Goal: Task Accomplishment & Management: Complete application form

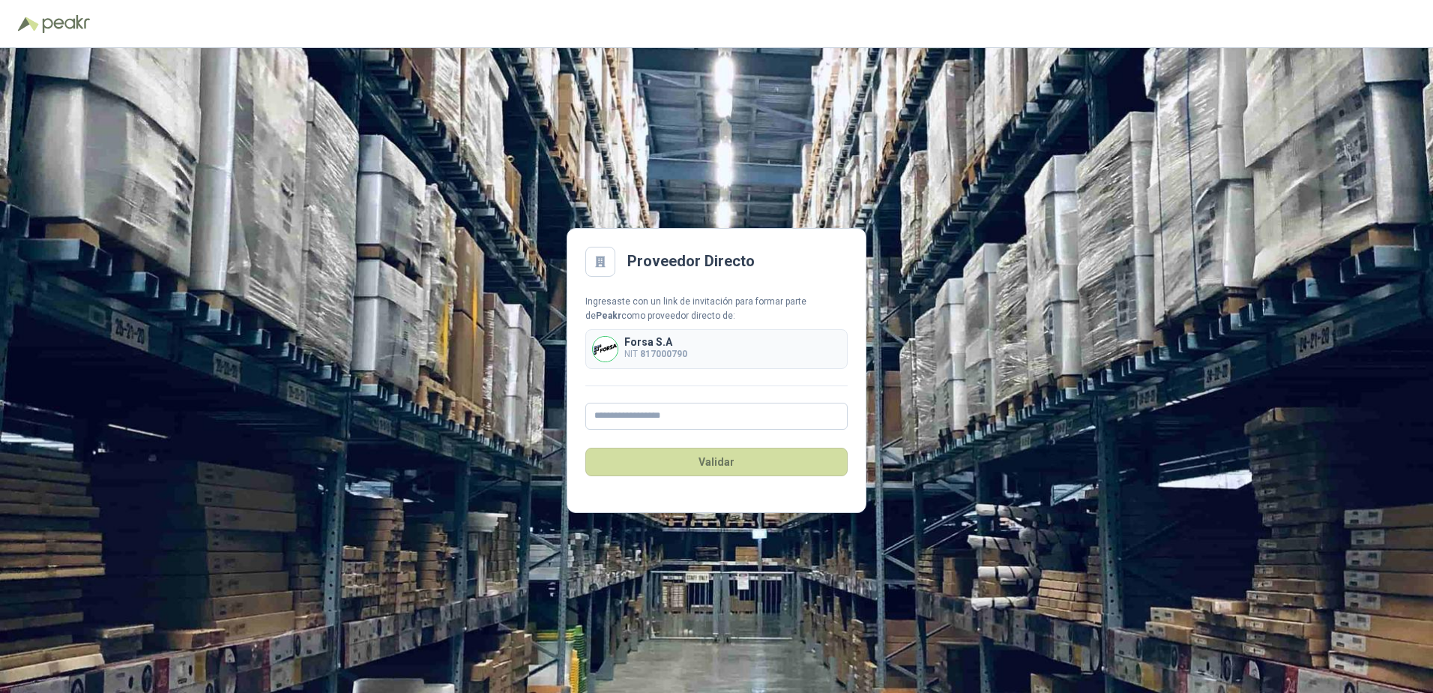
click at [690, 349] on div "Forsa S.A NIT 817000790" at bounding box center [716, 349] width 262 height 40
click at [675, 411] on input "text" at bounding box center [716, 415] width 262 height 27
type input "**********"
click at [694, 461] on button "Validar" at bounding box center [716, 461] width 262 height 28
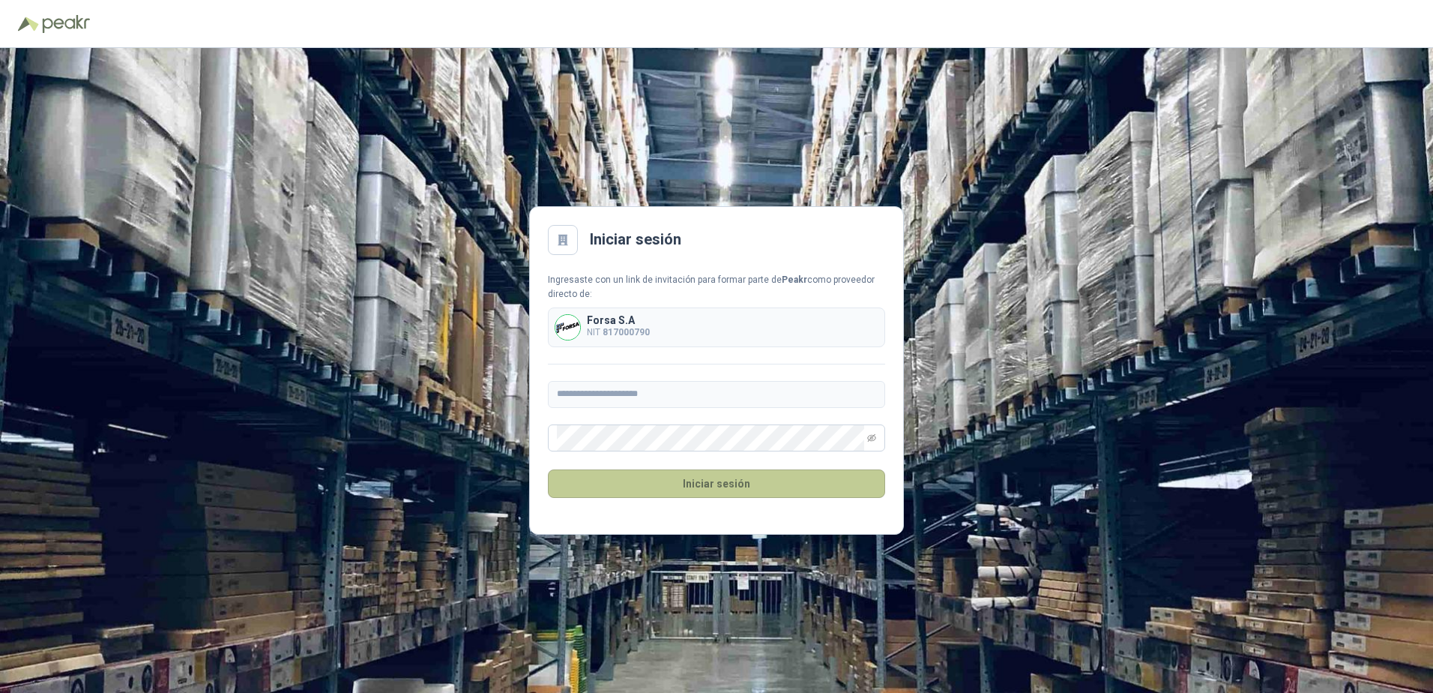
click at [693, 491] on button "Iniciar sesión" at bounding box center [716, 483] width 337 height 28
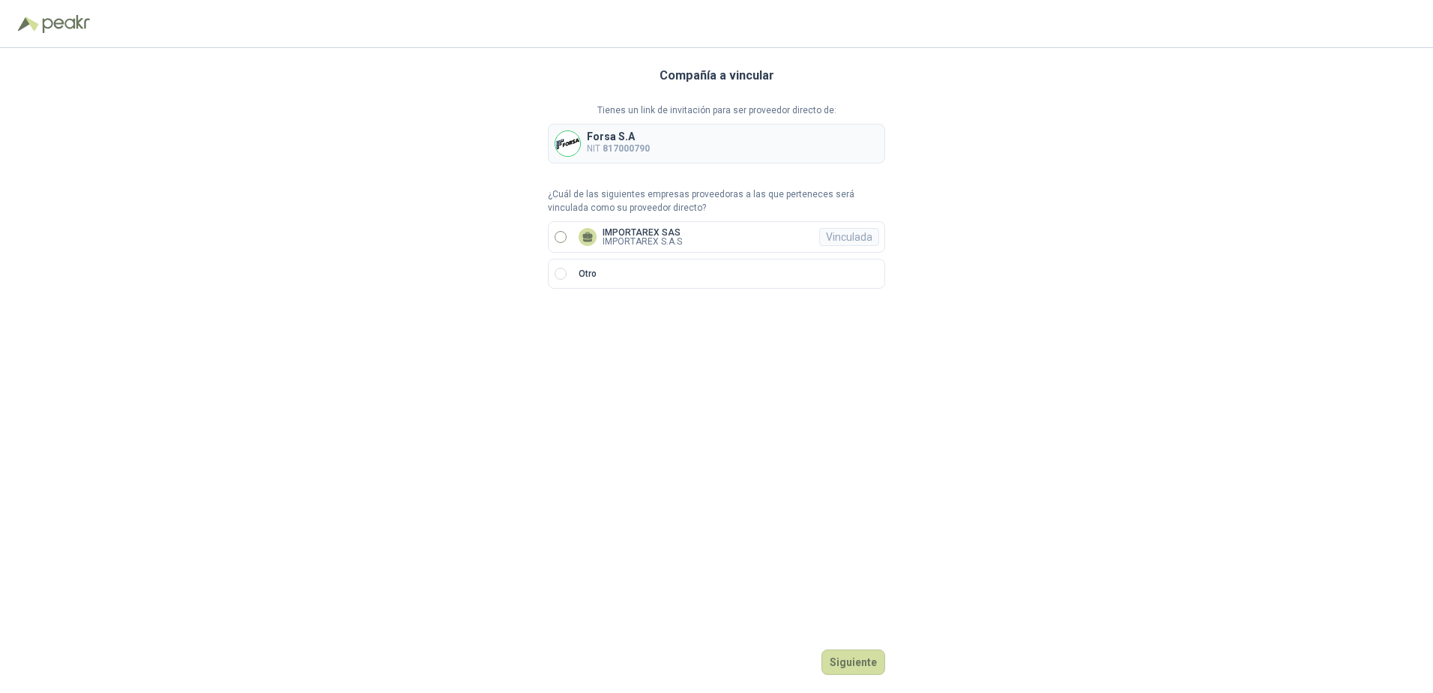
click at [660, 248] on label "IMPORTAREX SAS IMPORTAREX S.A.S Vinculada" at bounding box center [716, 236] width 337 height 31
click at [862, 663] on button "Ingresar" at bounding box center [855, 661] width 59 height 25
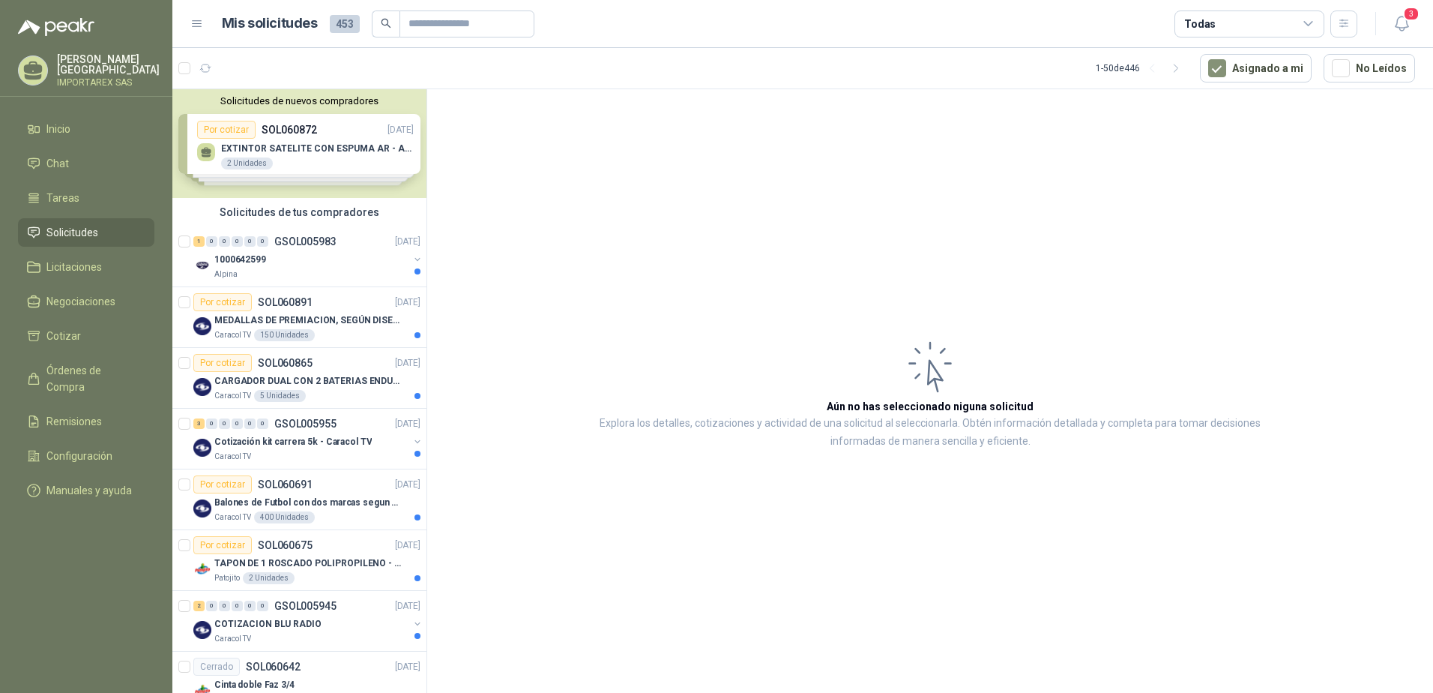
click at [306, 142] on div "Solicitudes de nuevos compradores Por cotizar SOL060872 [DATE] EXTINTOR SATELIT…" at bounding box center [299, 143] width 254 height 109
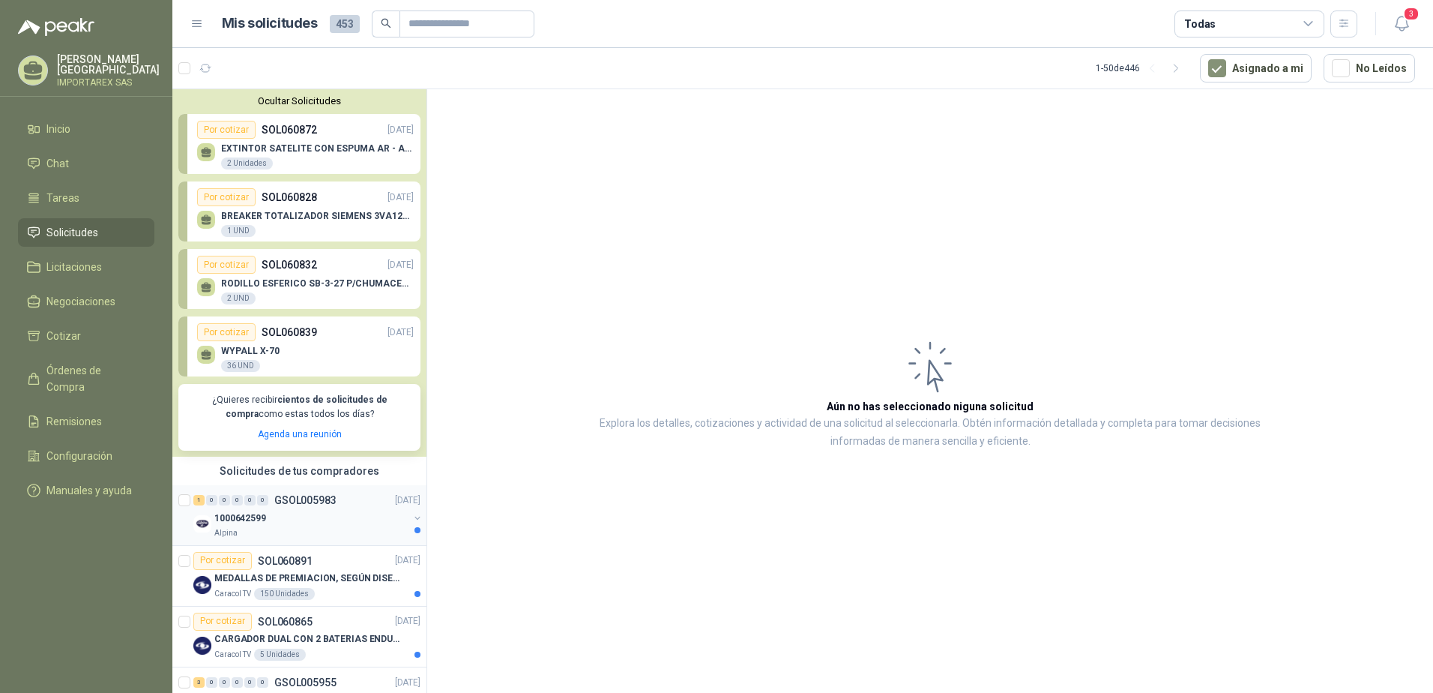
click at [302, 510] on div "1000642599" at bounding box center [311, 518] width 194 height 18
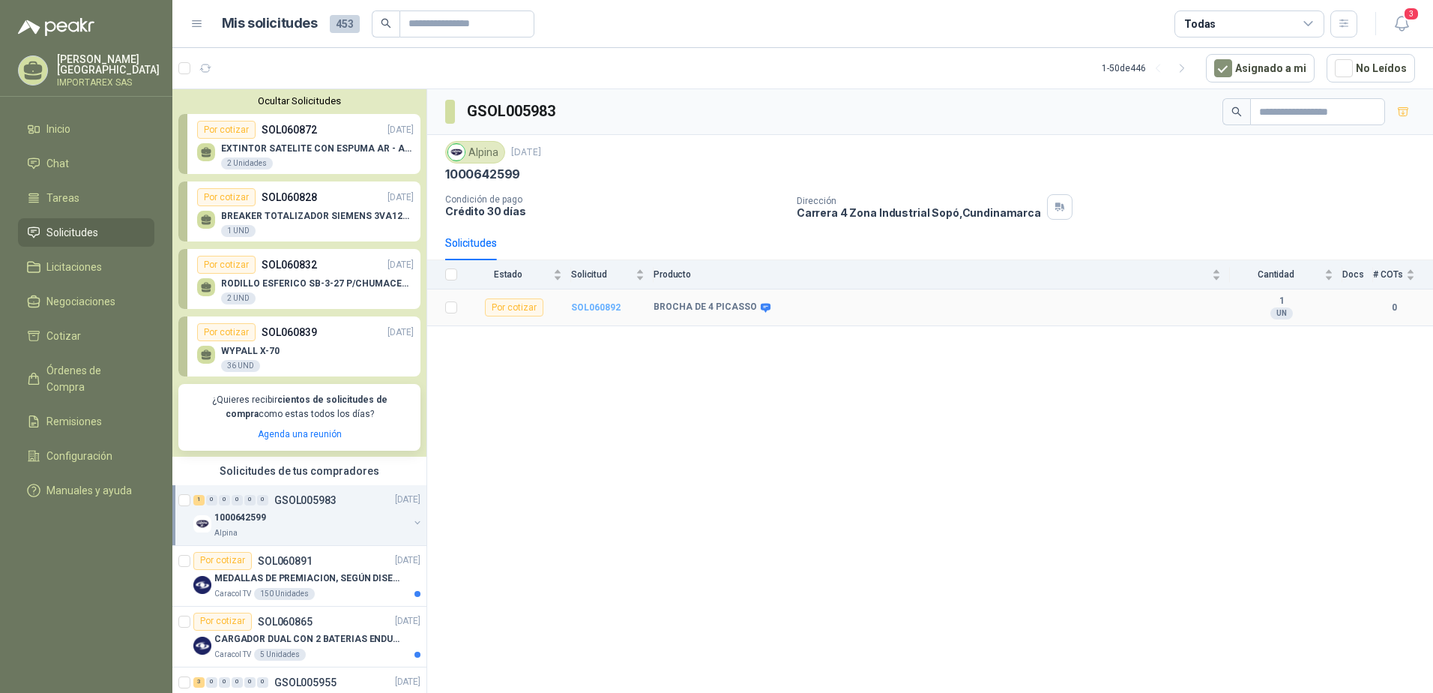
click at [591, 304] on b "SOL060892" at bounding box center [595, 307] width 49 height 10
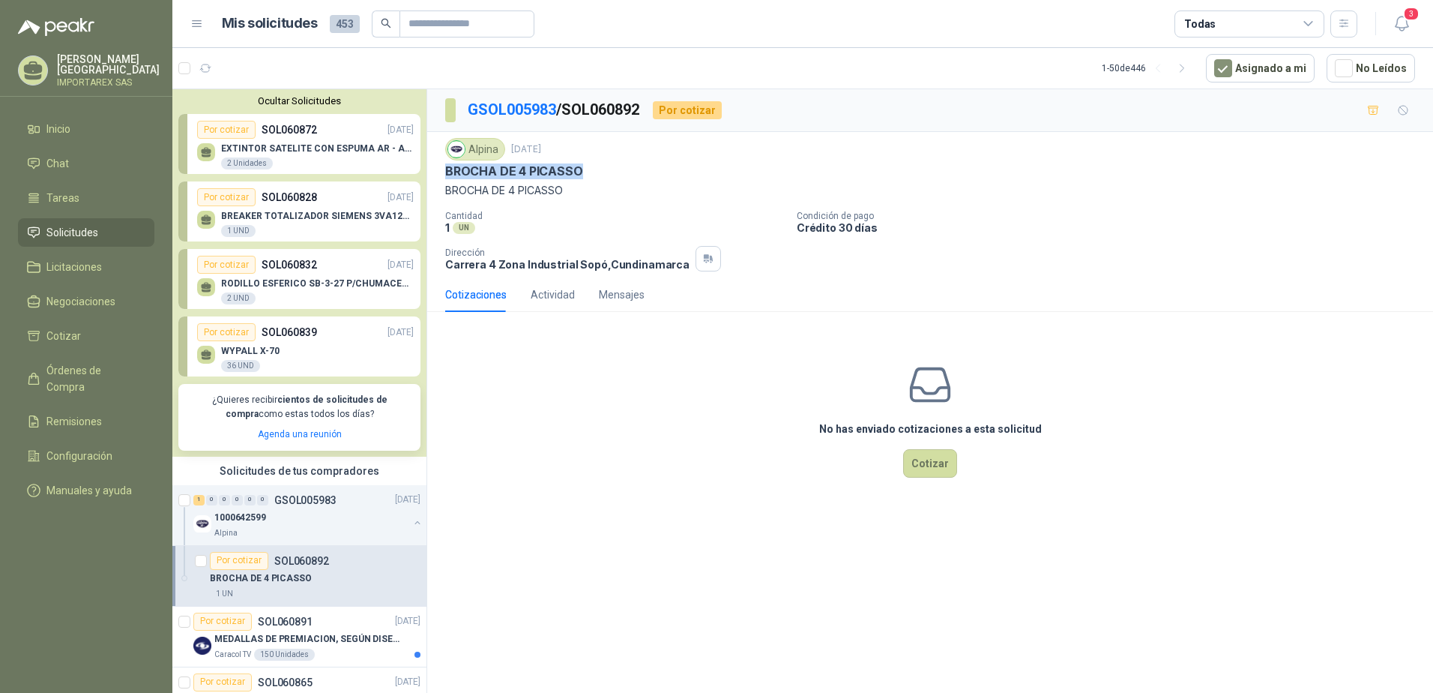
drag, startPoint x: 581, startPoint y: 172, endPoint x: 446, endPoint y: 174, distance: 134.9
click at [446, 174] on div "BROCHA DE 4 PICASSO" at bounding box center [930, 171] width 970 height 16
copy p "BROCHA DE 4 PICASSO"
click at [567, 202] on div "Alpina [DATE] BROCHA DE 4 PICASSO BROCHA DE 4 [PERSON_NAME] Cantidad 1 UN Condi…" at bounding box center [930, 204] width 970 height 133
click at [552, 300] on div "Actividad" at bounding box center [553, 294] width 44 height 16
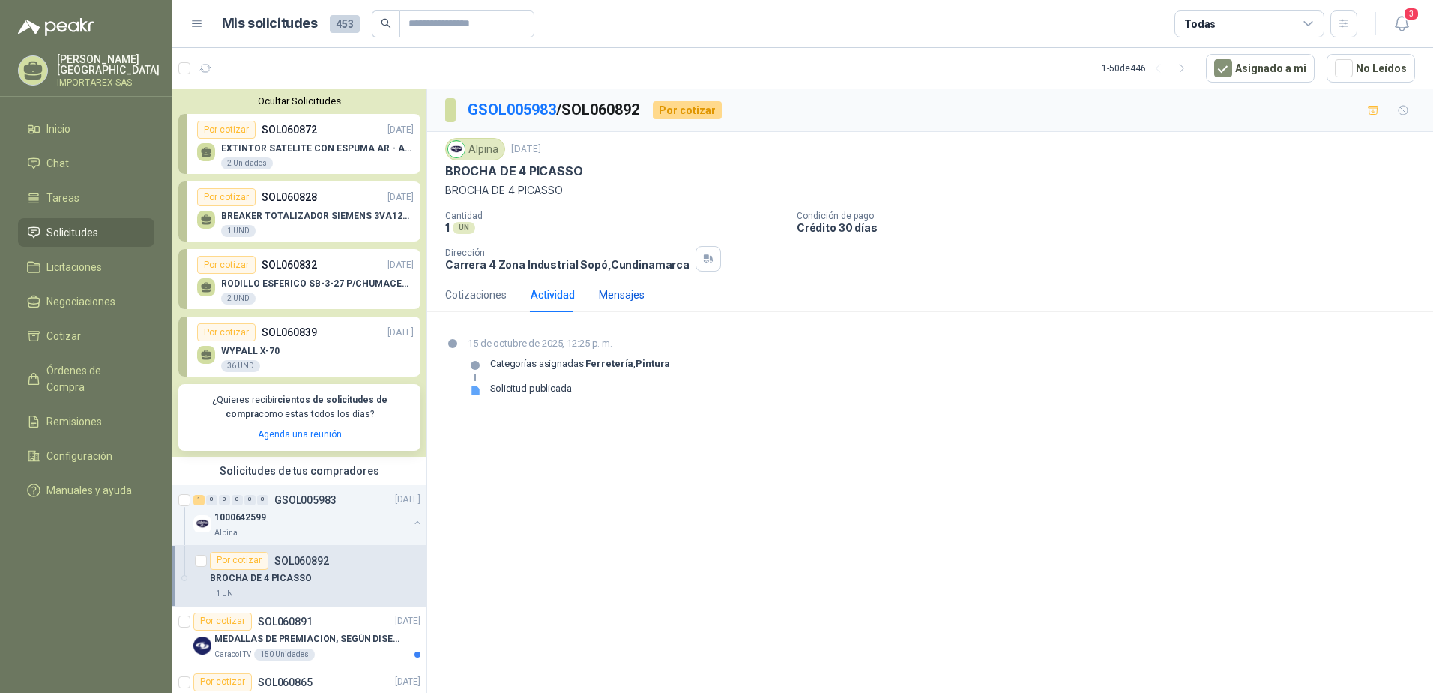
click at [612, 300] on div "Mensajes" at bounding box center [622, 294] width 46 height 16
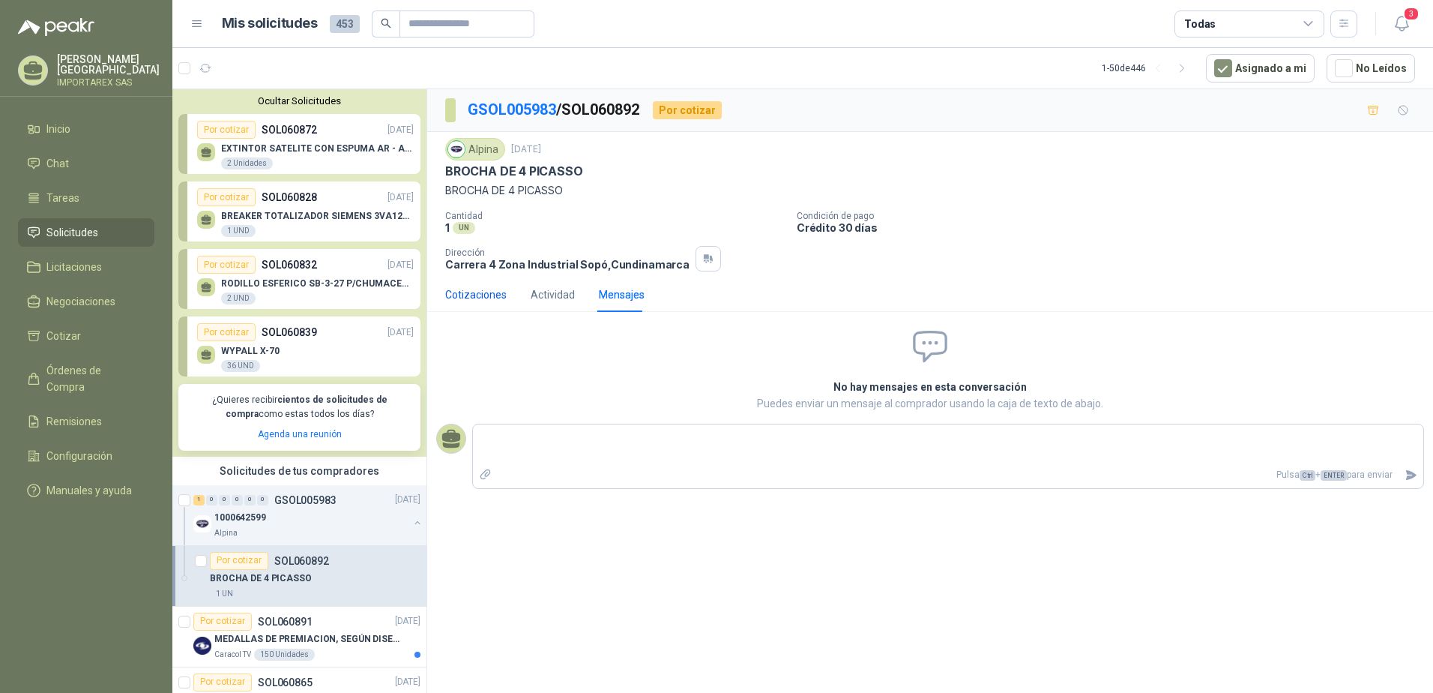
click at [480, 292] on div "Cotizaciones" at bounding box center [475, 294] width 61 height 16
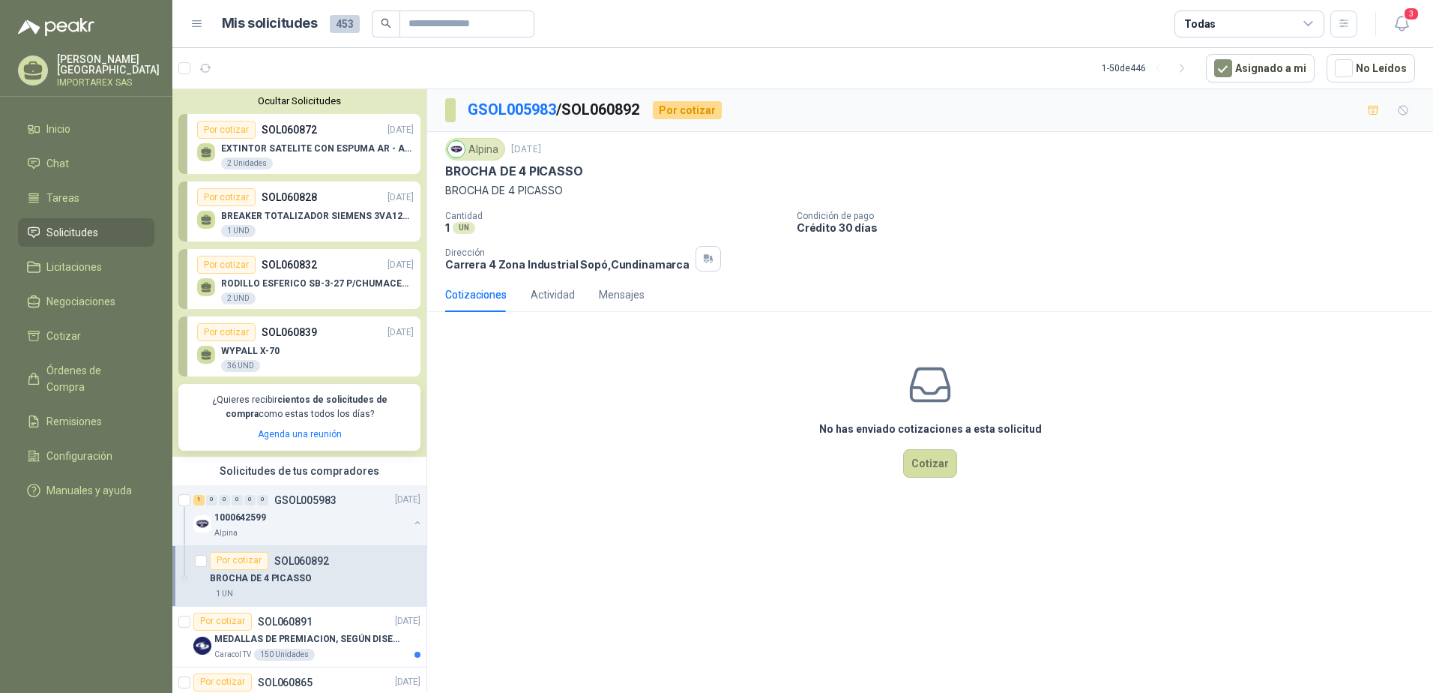
click at [85, 61] on p "[PERSON_NAME]" at bounding box center [108, 64] width 103 height 21
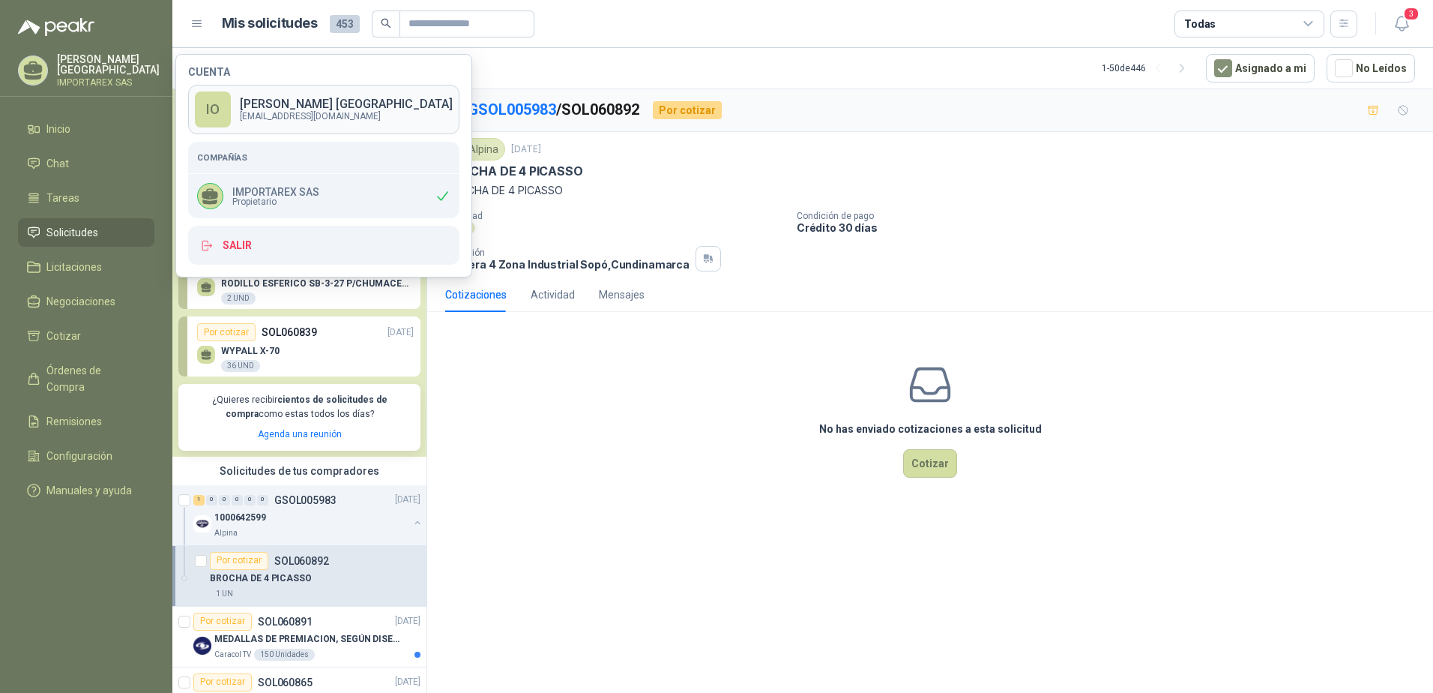
click at [292, 103] on p "[PERSON_NAME]" at bounding box center [346, 104] width 213 height 12
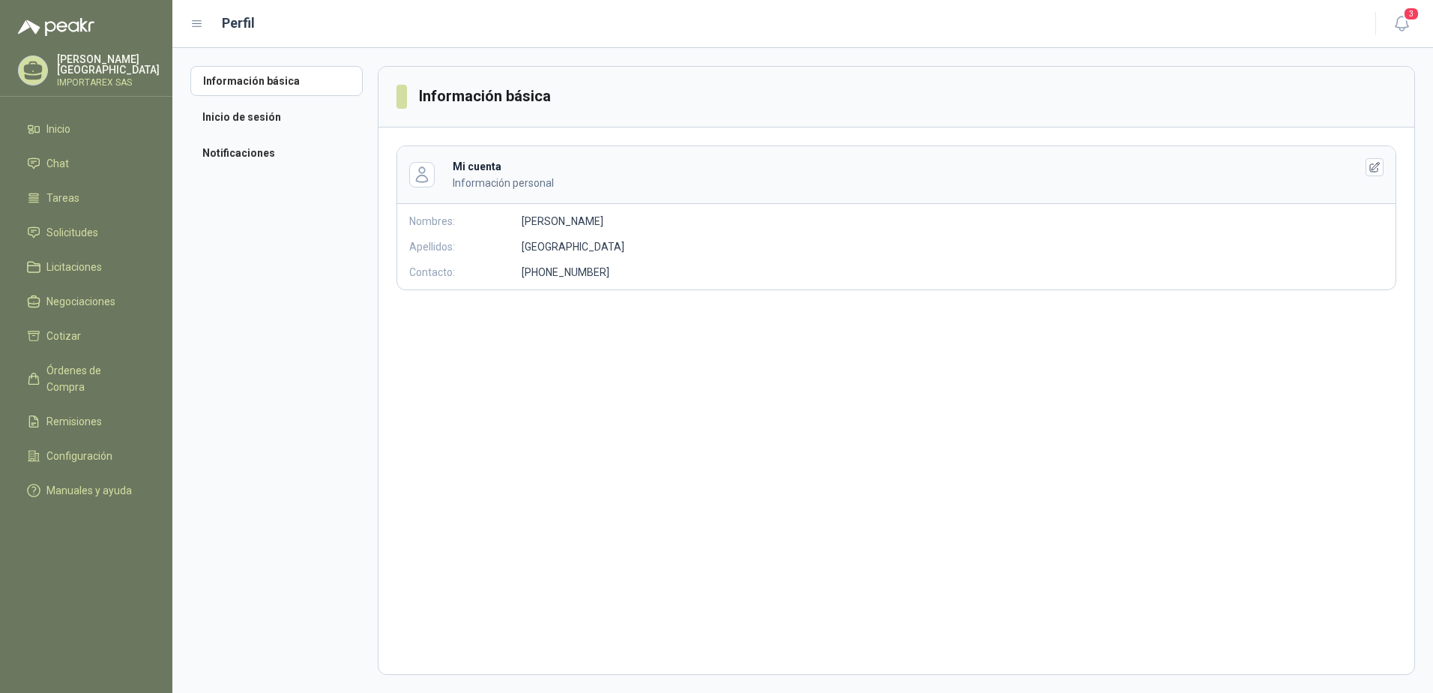
click at [536, 253] on p "[GEOGRAPHIC_DATA]" at bounding box center [573, 246] width 103 height 16
click at [1372, 169] on icon "button" at bounding box center [1375, 167] width 10 height 10
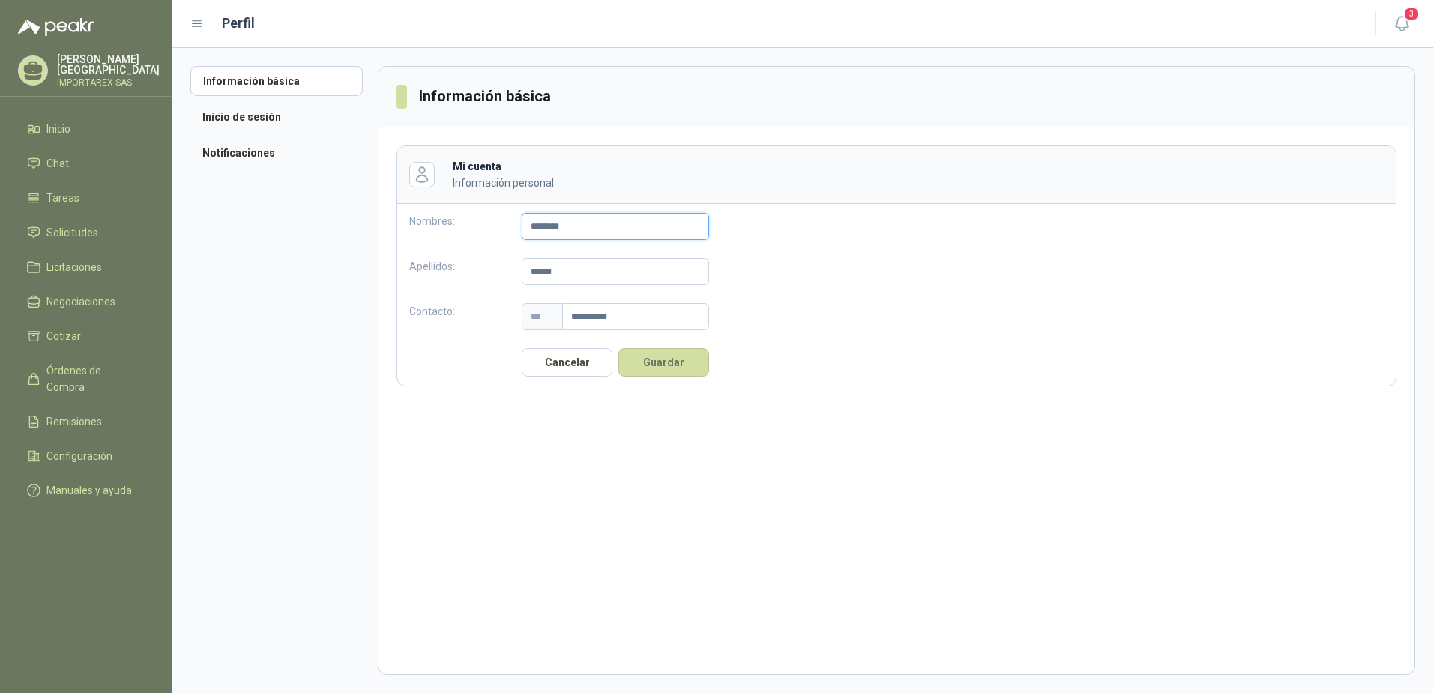
drag, startPoint x: 564, startPoint y: 226, endPoint x: 507, endPoint y: 228, distance: 56.2
click at [507, 228] on div "Nombres: ********" at bounding box center [559, 226] width 324 height 45
type input "*****"
type input "******"
click at [670, 363] on button "Guardar" at bounding box center [663, 362] width 91 height 28
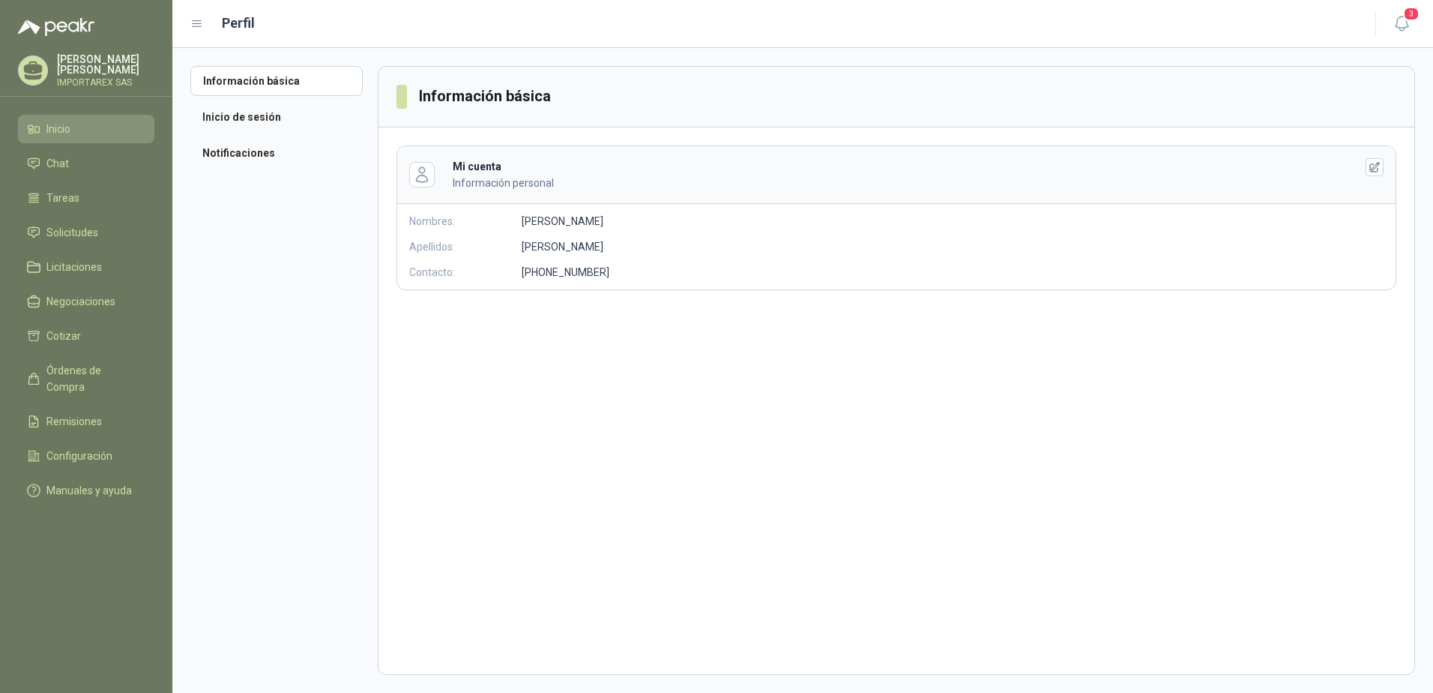
click at [61, 121] on span "Inicio" at bounding box center [58, 129] width 24 height 16
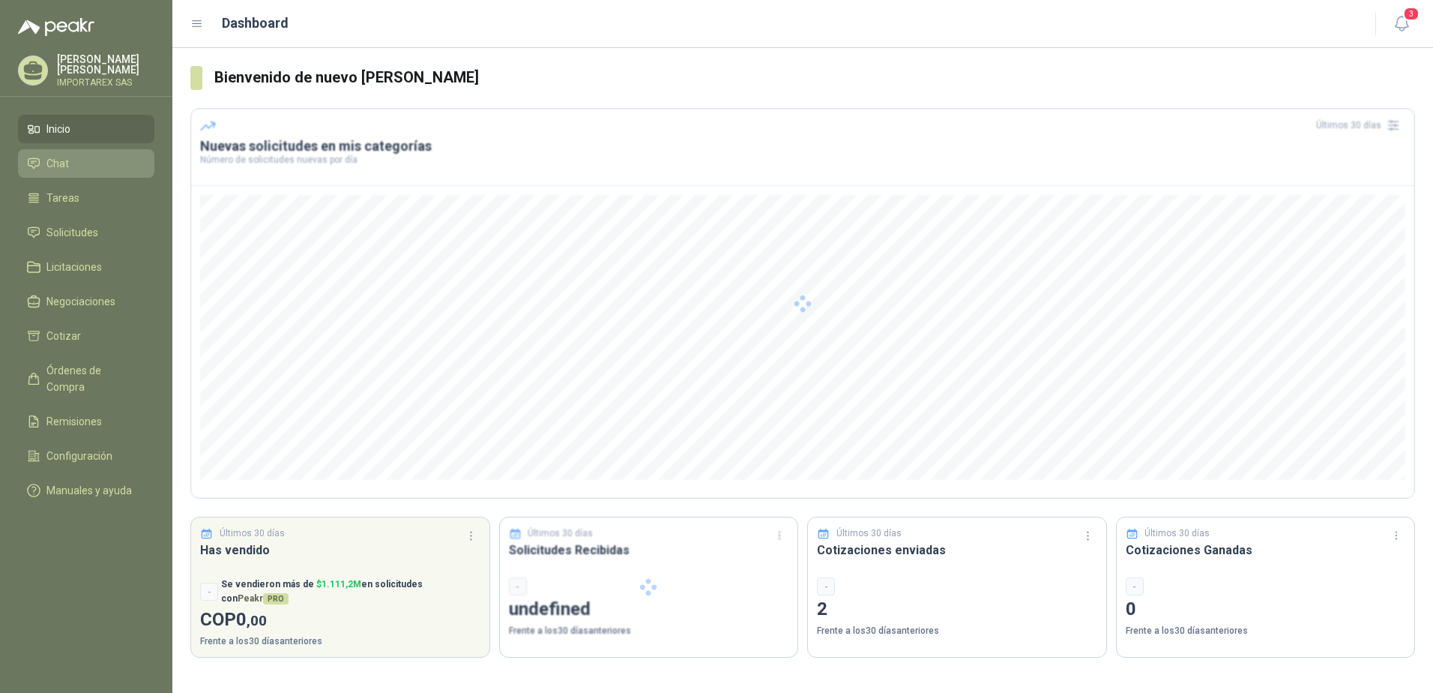
click at [58, 163] on span "Chat" at bounding box center [57, 163] width 22 height 16
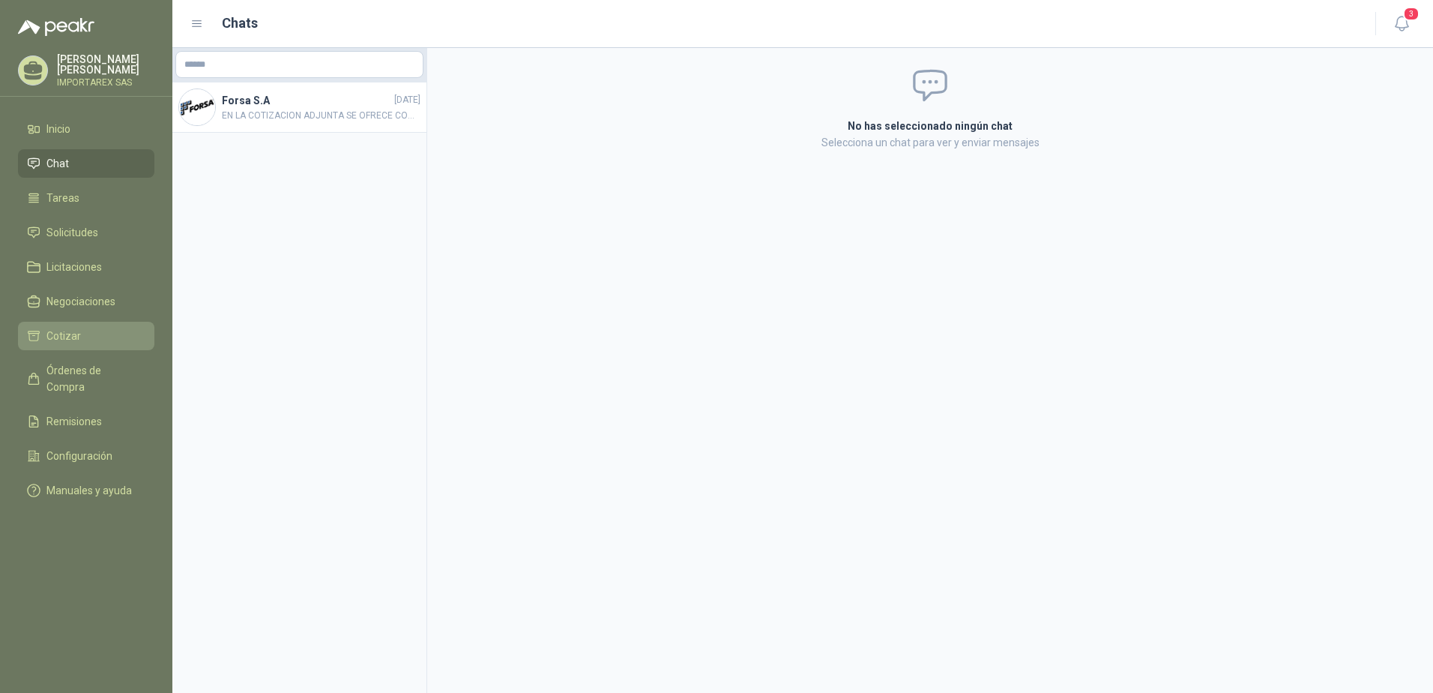
click at [47, 328] on span "Cotizar" at bounding box center [63, 336] width 34 height 16
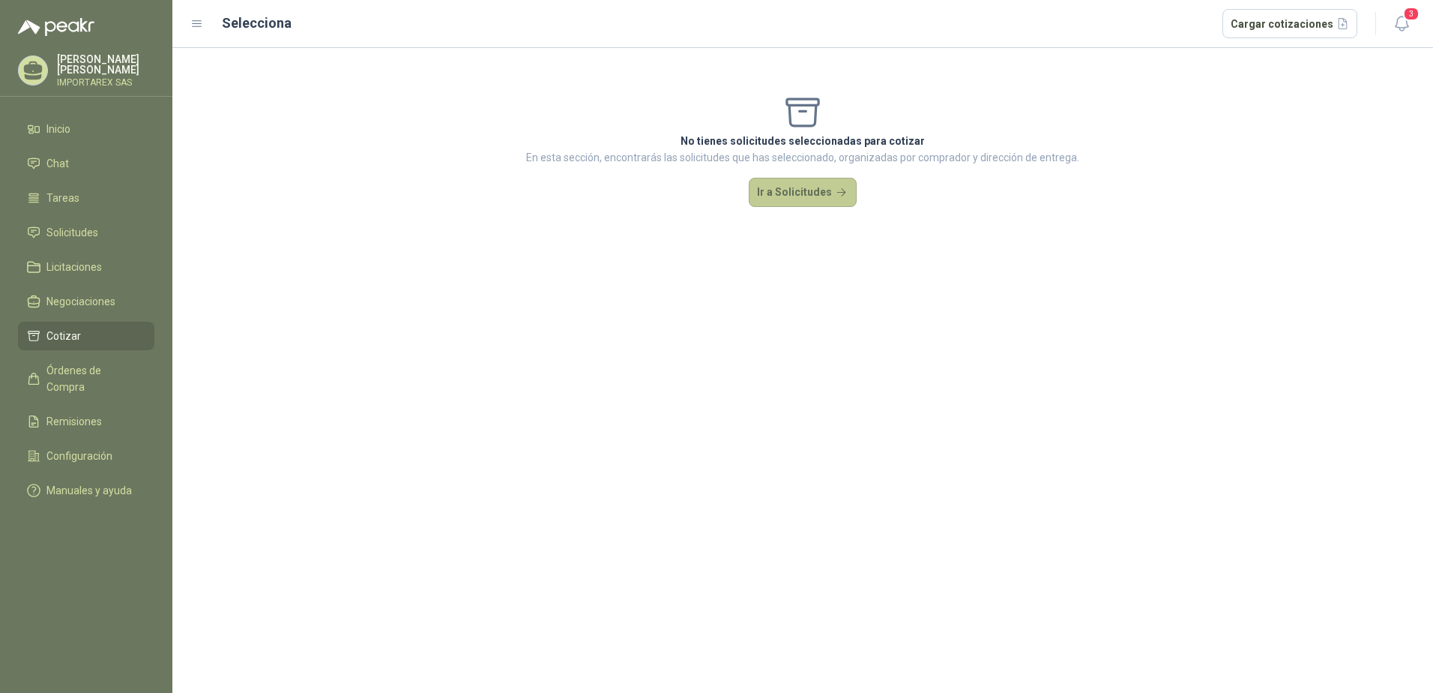
click at [794, 192] on button "Ir a Solicitudes" at bounding box center [803, 193] width 108 height 30
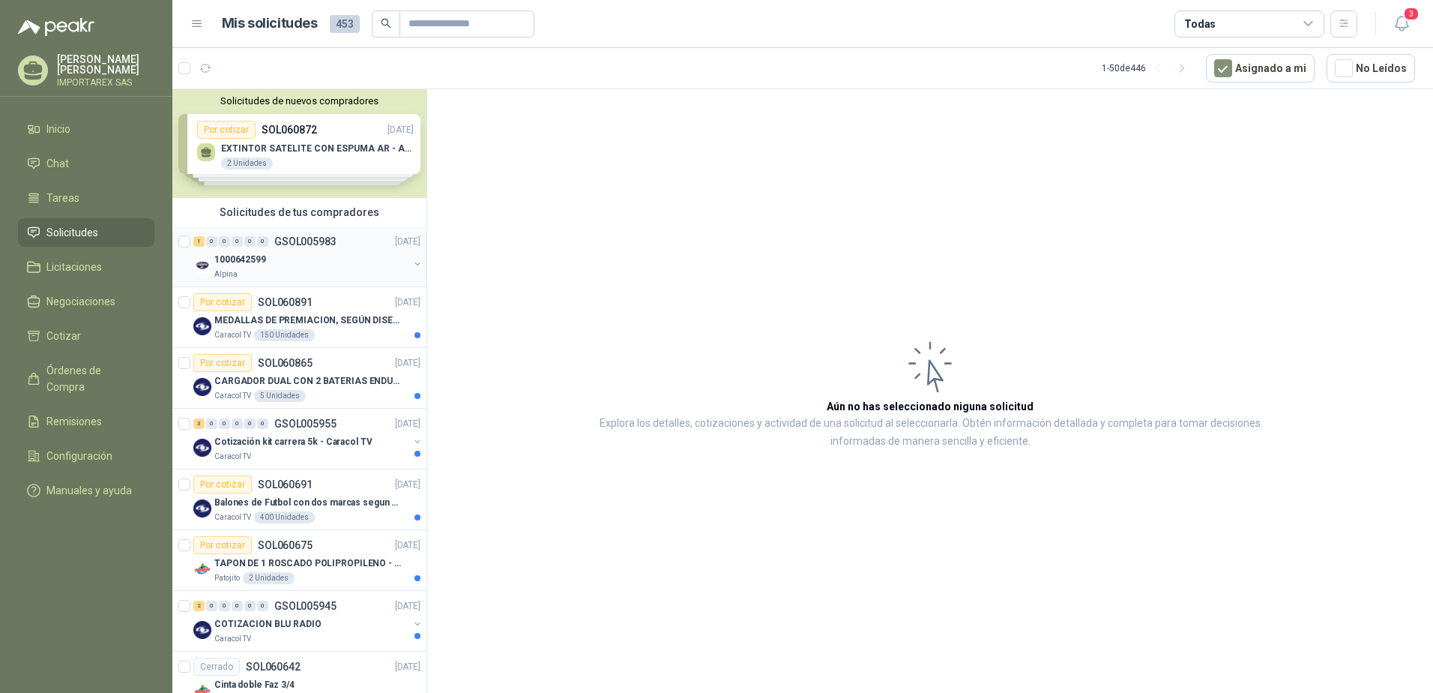
click at [291, 262] on div "1000642599" at bounding box center [311, 259] width 194 height 18
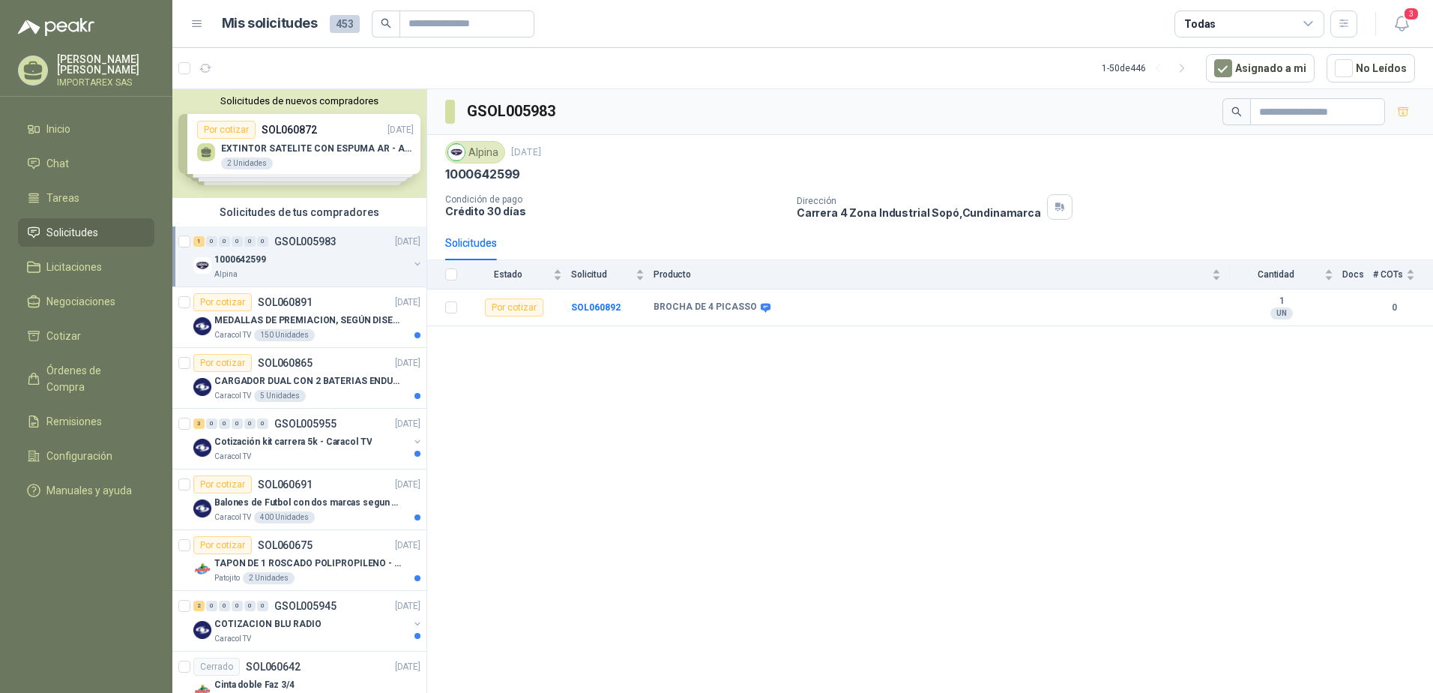
click at [211, 241] on div "0" at bounding box center [211, 241] width 11 height 10
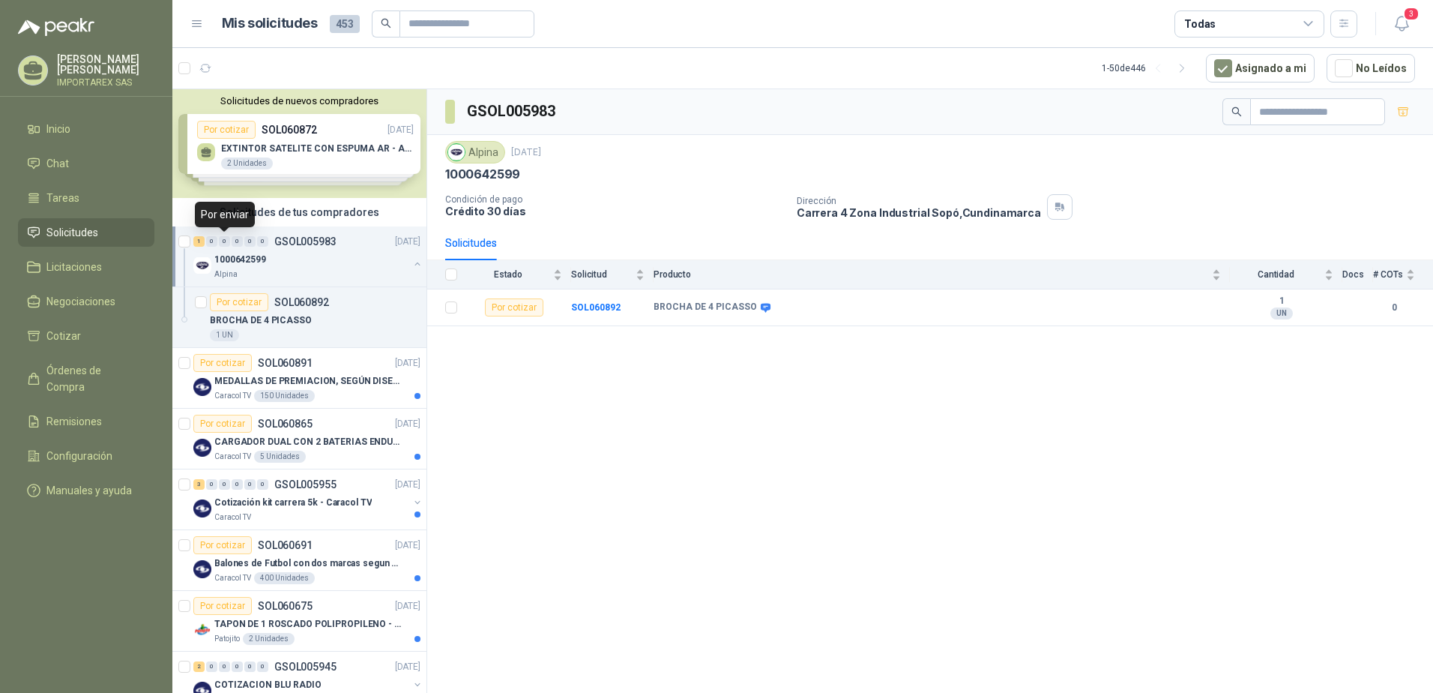
click at [223, 244] on div "0" at bounding box center [224, 241] width 11 height 10
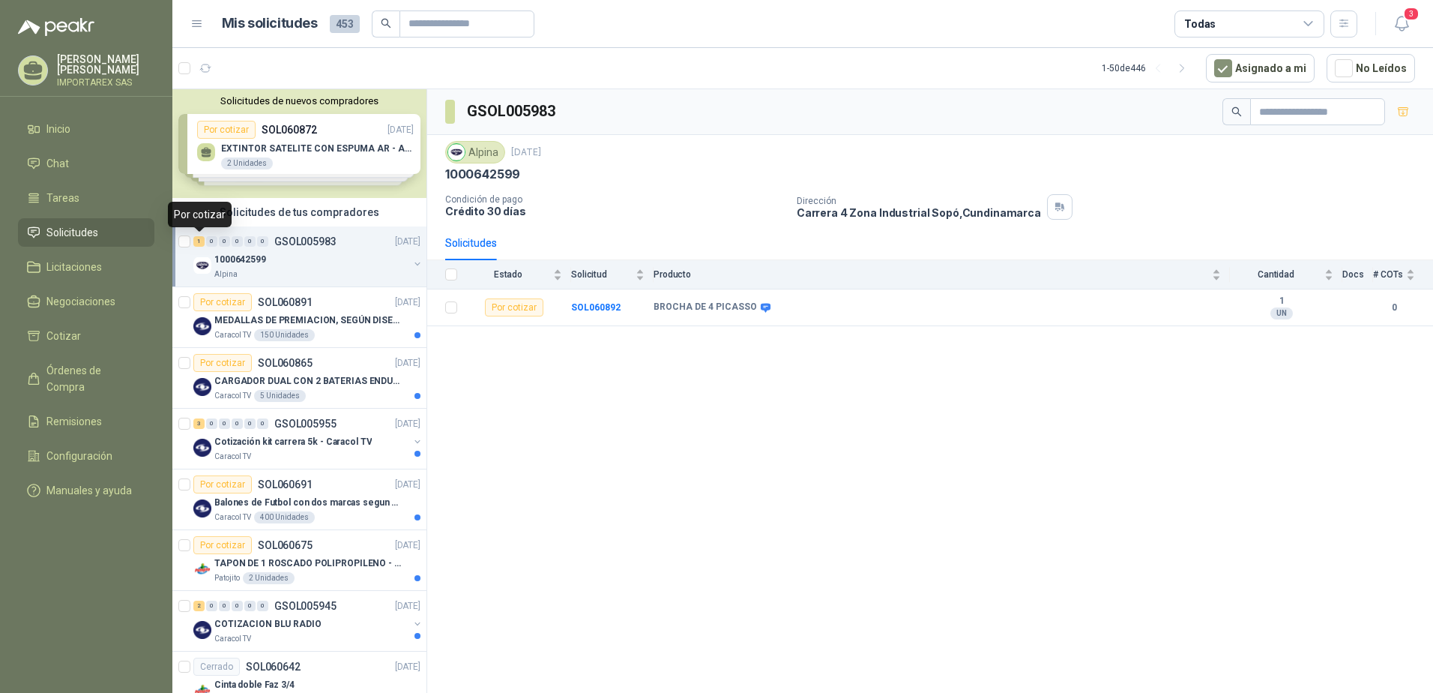
click at [201, 245] on div "1" at bounding box center [198, 241] width 11 height 10
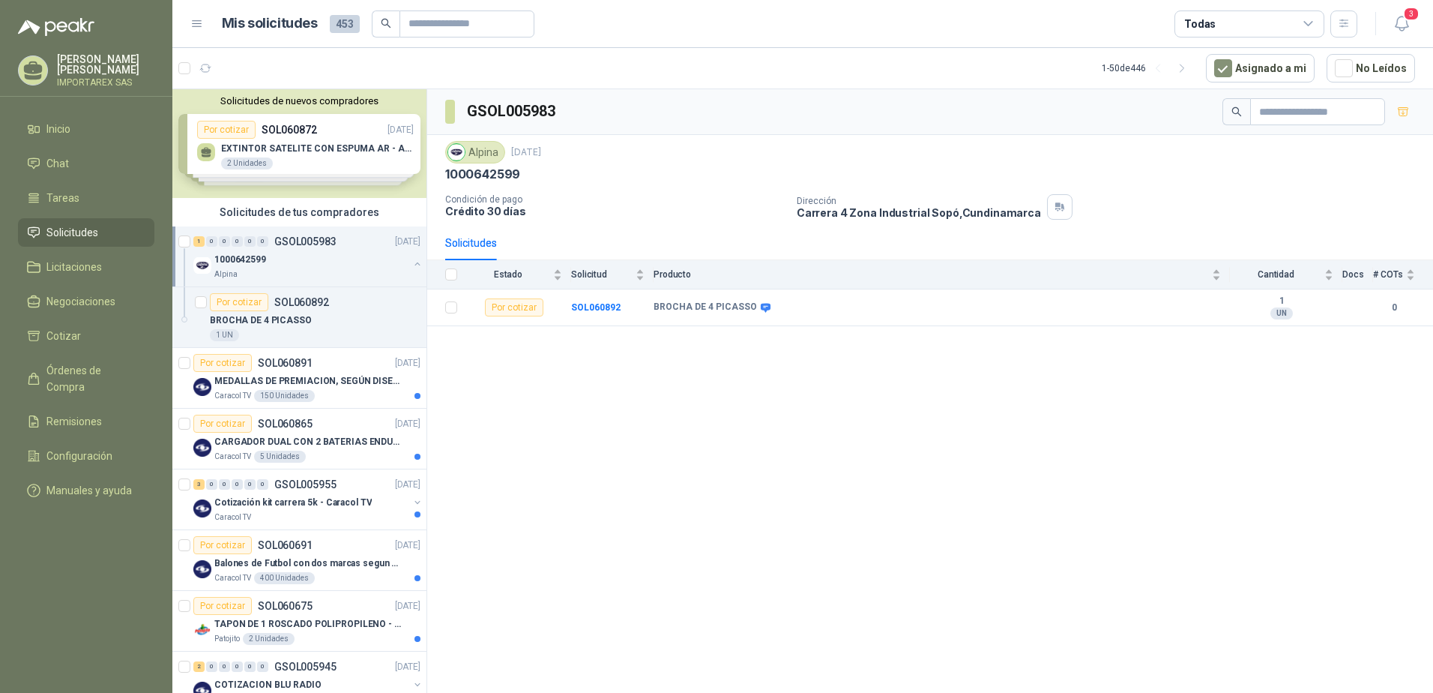
click at [522, 110] on h3 "GSOL005983" at bounding box center [512, 111] width 91 height 23
copy h3 "GSOL005983"
click at [483, 172] on p "1000642599" at bounding box center [482, 174] width 75 height 16
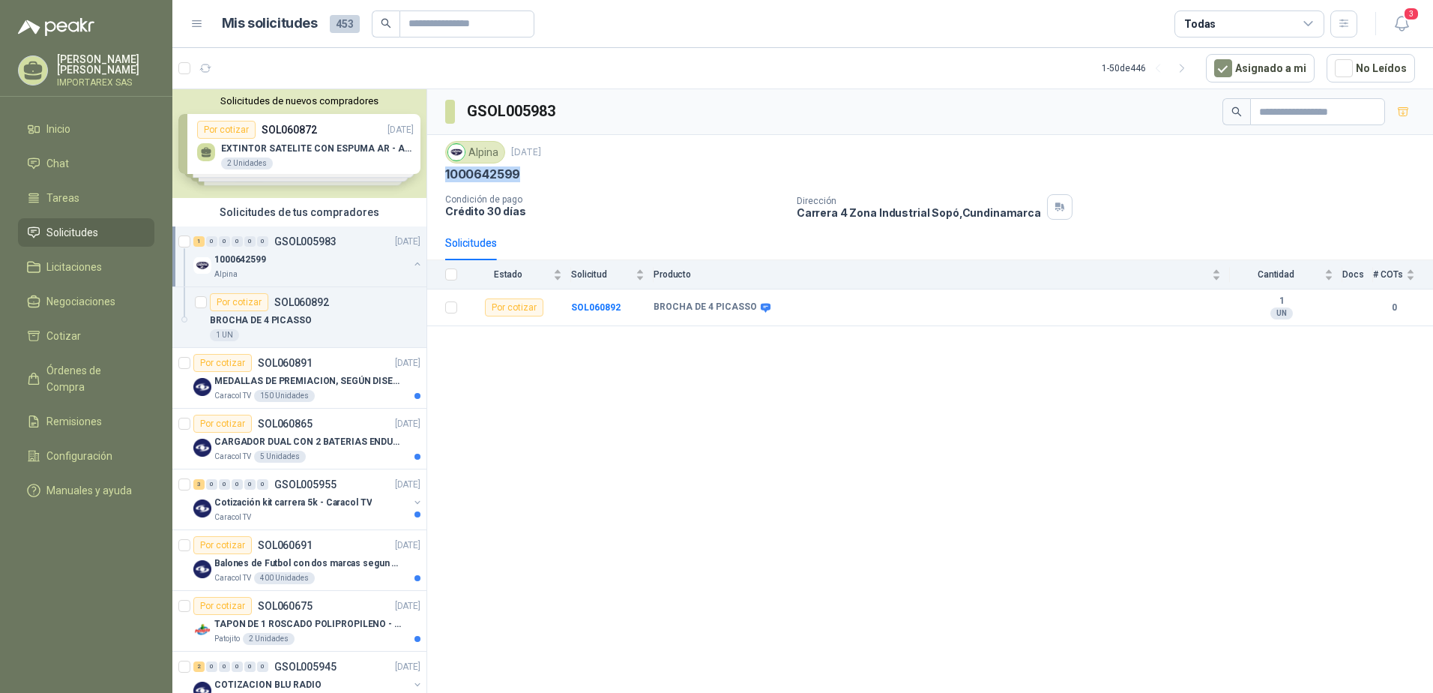
click at [630, 187] on div "Alpina [DATE] 1000642599 Condición de pago Crédito 30 días Dirección [STREET_AD…" at bounding box center [930, 180] width 970 height 79
drag, startPoint x: 633, startPoint y: 308, endPoint x: 570, endPoint y: 315, distance: 64.1
click at [570, 315] on tr "Por cotizar SOL060892 BROCHA DE 4 PICASSO 1 UN 0" at bounding box center [930, 307] width 1006 height 37
copy tr "SOL060892"
click at [718, 375] on div "GSOL005983 Alpina [DATE] 1000642599 Condición de pago Crédito 30 días Dirección…" at bounding box center [930, 393] width 1006 height 609
